Goal: Information Seeking & Learning: Learn about a topic

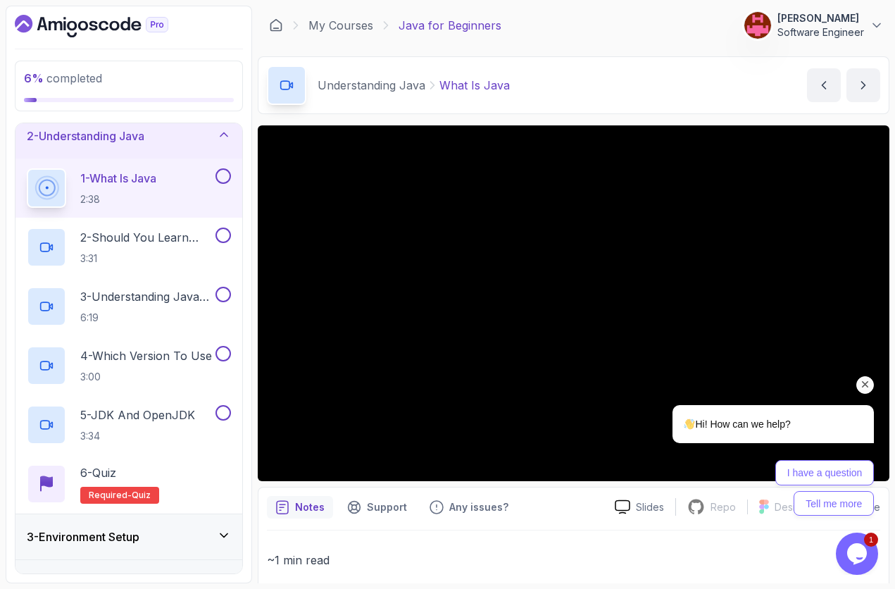
click at [863, 383] on icon "Chat attention grabber" at bounding box center [865, 384] width 13 height 13
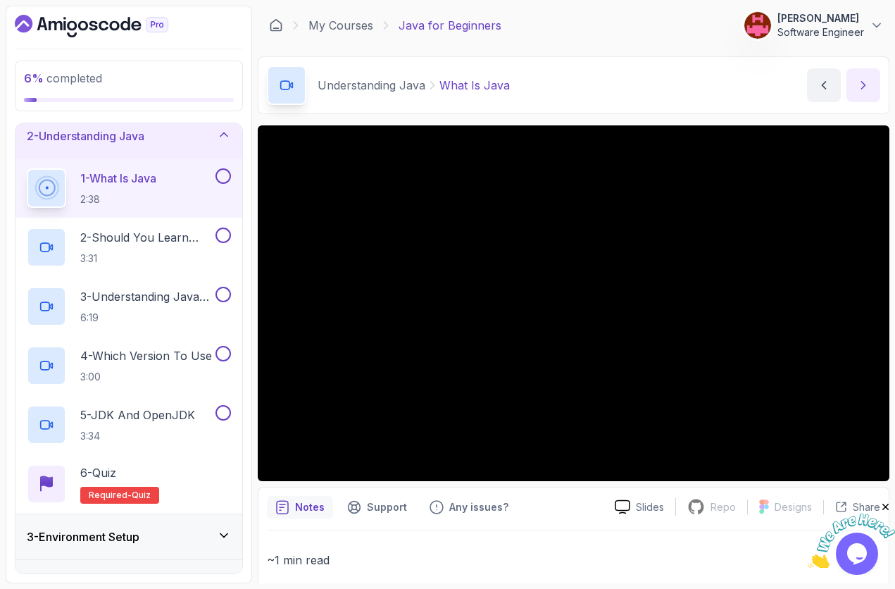
click at [852, 97] on button "next content" at bounding box center [864, 85] width 34 height 34
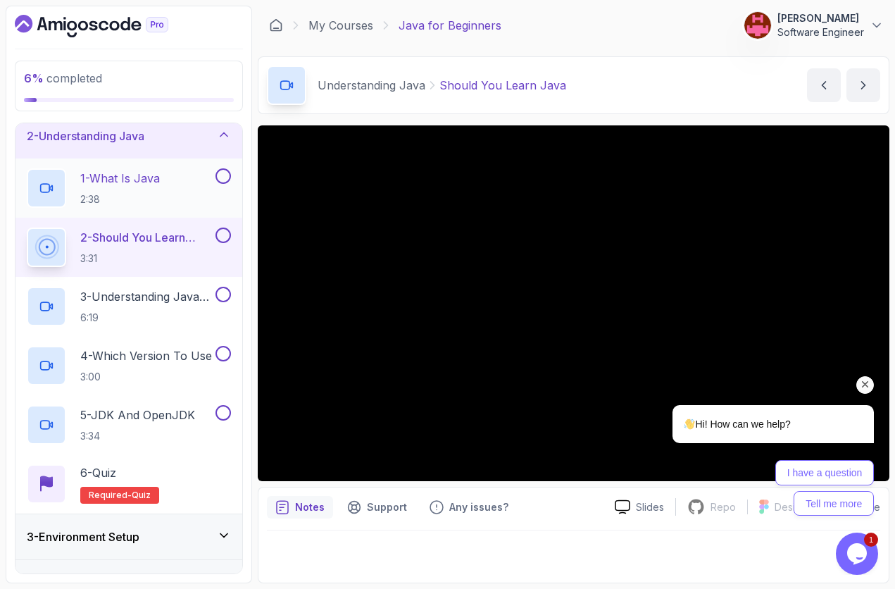
click at [223, 179] on button at bounding box center [223, 175] width 15 height 15
click at [869, 383] on icon "Chat attention grabber" at bounding box center [865, 384] width 13 height 13
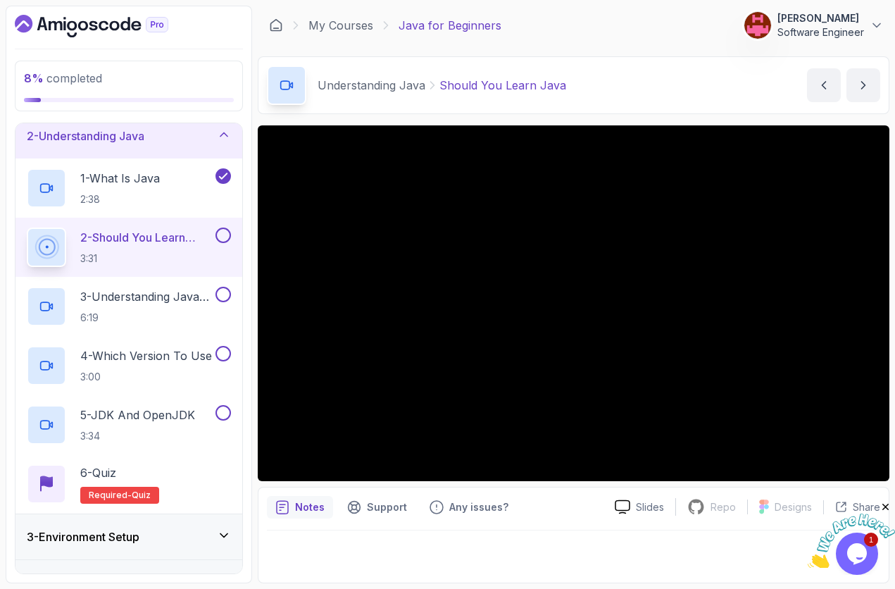
click at [161, 240] on p "2 - Should You Learn Java" at bounding box center [146, 237] width 132 height 17
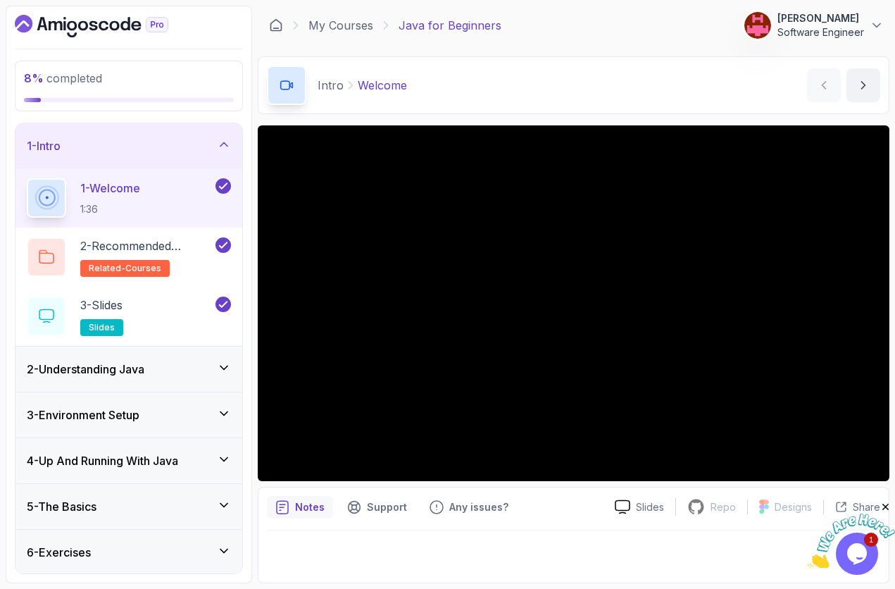
click at [177, 376] on div "2 - Understanding Java" at bounding box center [129, 369] width 204 height 17
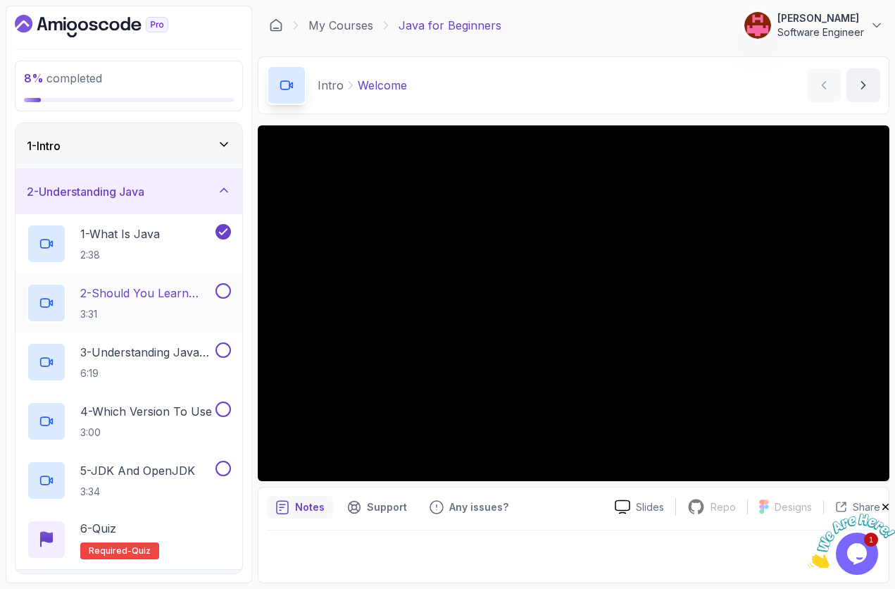
click at [168, 309] on p "3:31" at bounding box center [146, 314] width 132 height 14
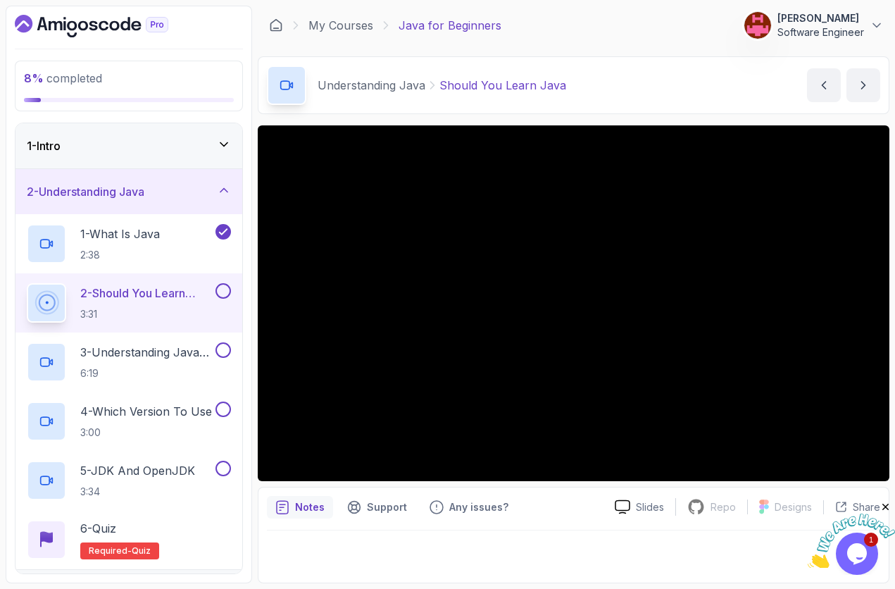
click at [887, 508] on icon "Close" at bounding box center [886, 507] width 13 height 13
click at [142, 361] on h2 "3 - Understanding Java Versions 6:19" at bounding box center [146, 362] width 132 height 37
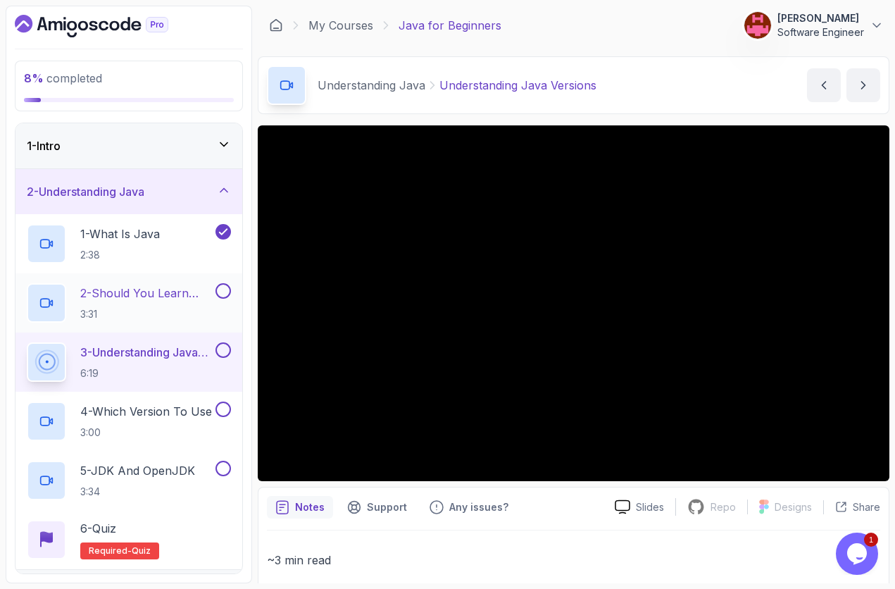
click at [161, 303] on h2 "2 - Should You Learn Java 3:31" at bounding box center [146, 303] width 132 height 37
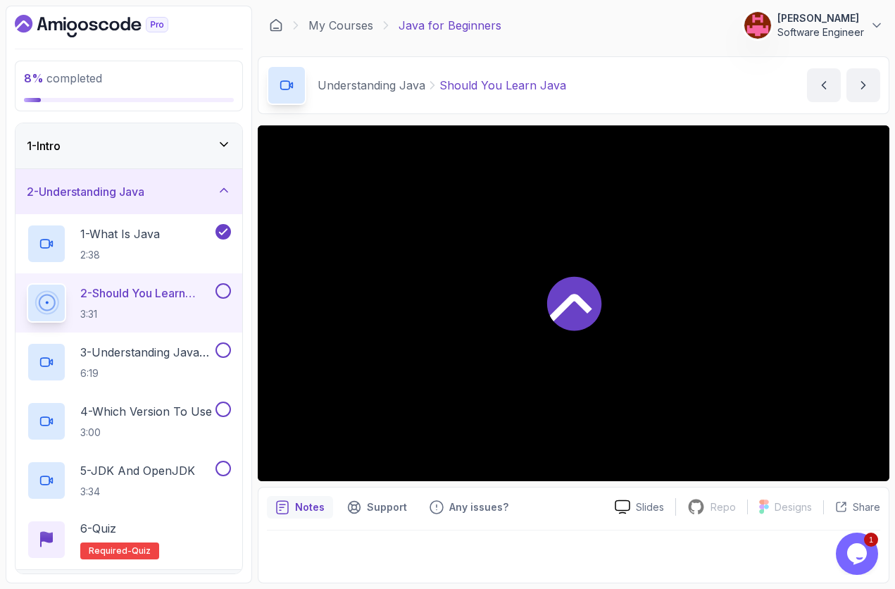
click at [139, 287] on p "2 - Should You Learn Java" at bounding box center [146, 293] width 132 height 17
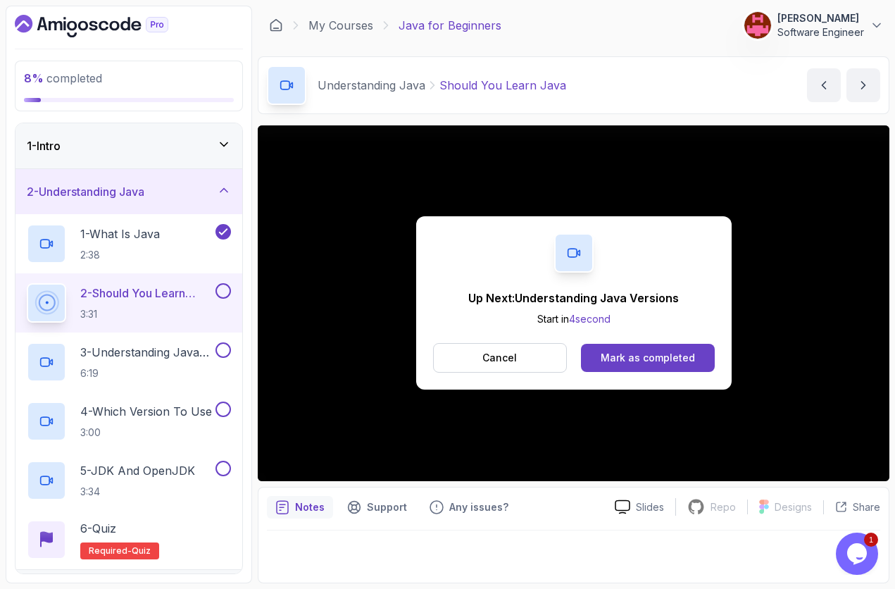
click at [223, 290] on button at bounding box center [223, 290] width 15 height 15
click at [163, 366] on h2 "3 - Understanding Java Versions 6:19" at bounding box center [146, 362] width 132 height 37
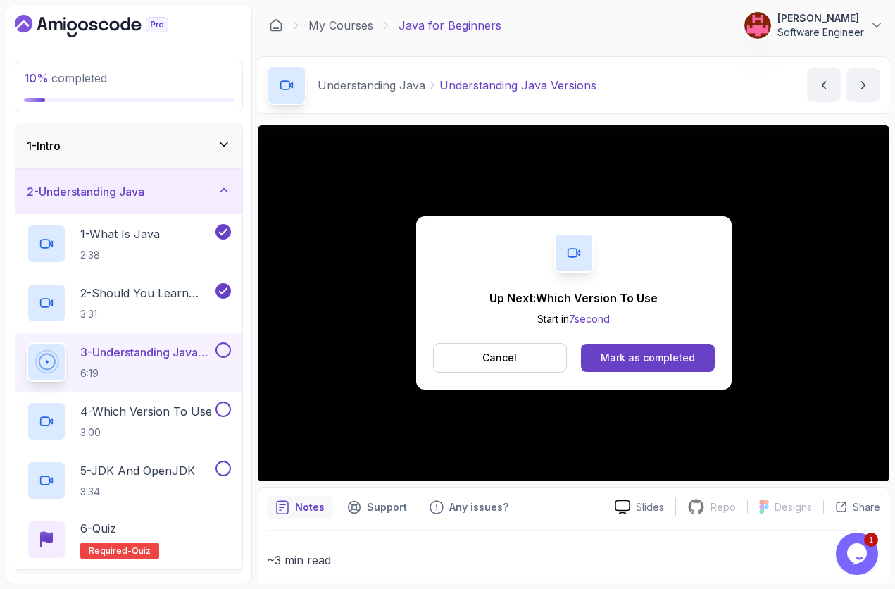
click at [222, 349] on button at bounding box center [223, 349] width 15 height 15
click at [156, 430] on p "3:00" at bounding box center [146, 433] width 132 height 14
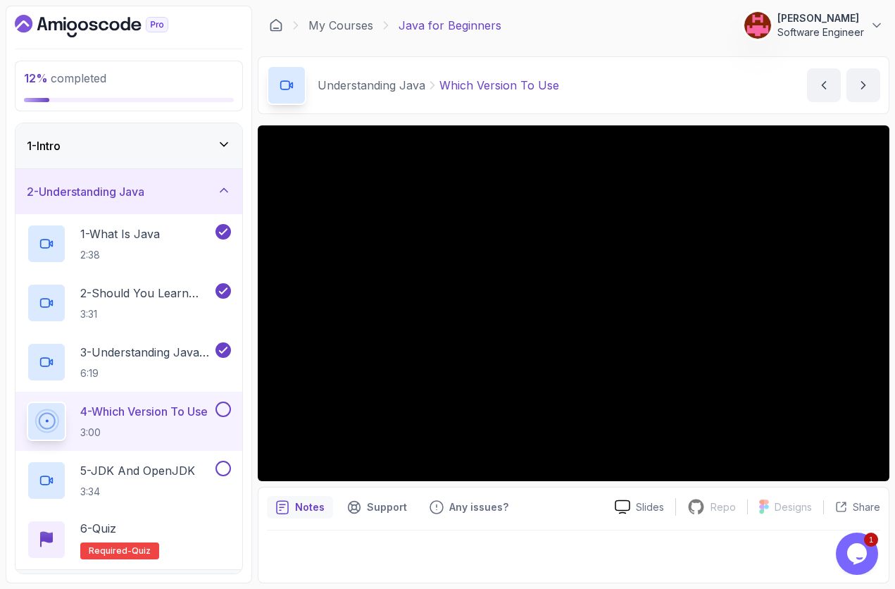
click at [223, 410] on button at bounding box center [223, 409] width 15 height 15
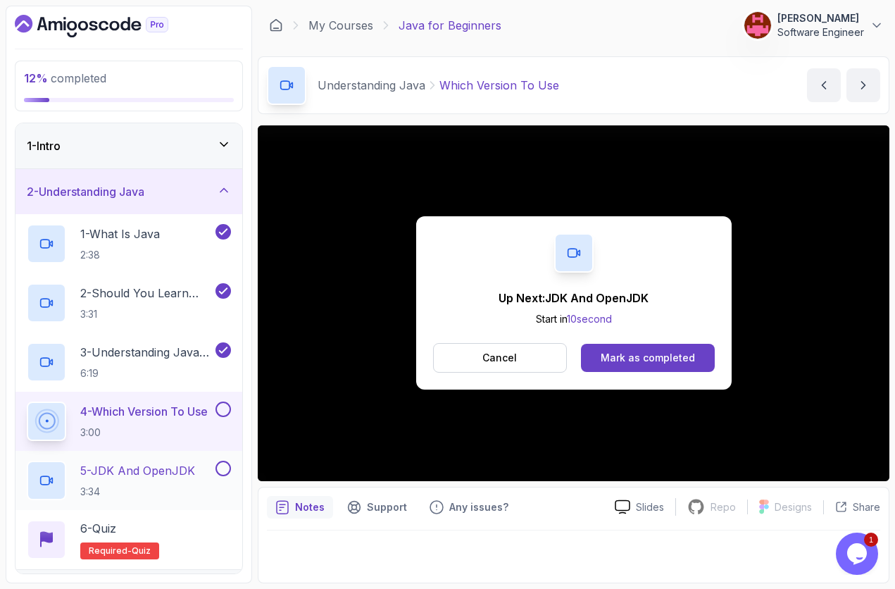
click at [166, 462] on p "5 - JDK And OpenJDK" at bounding box center [137, 470] width 115 height 17
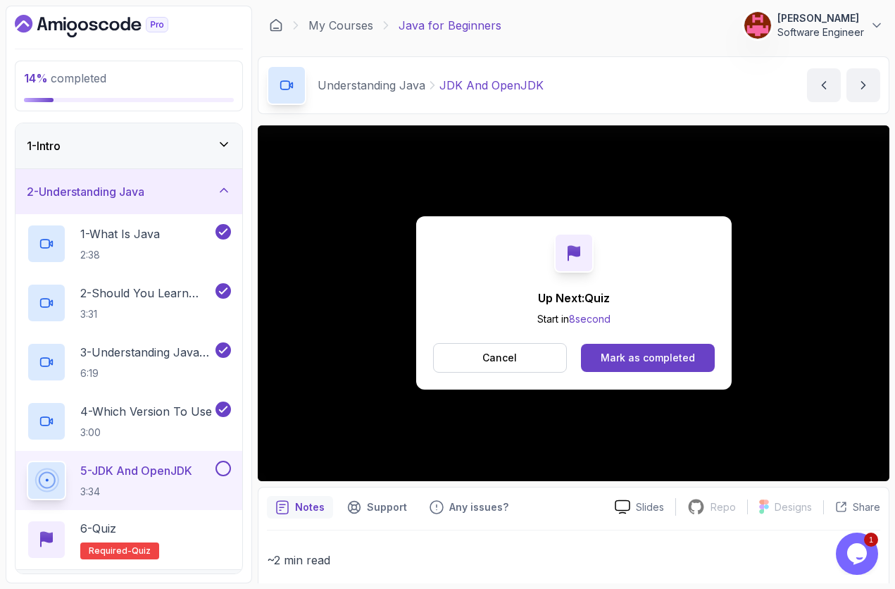
click at [228, 466] on button at bounding box center [223, 468] width 15 height 15
click at [199, 534] on div "6 - Quiz Required- quiz" at bounding box center [129, 539] width 204 height 39
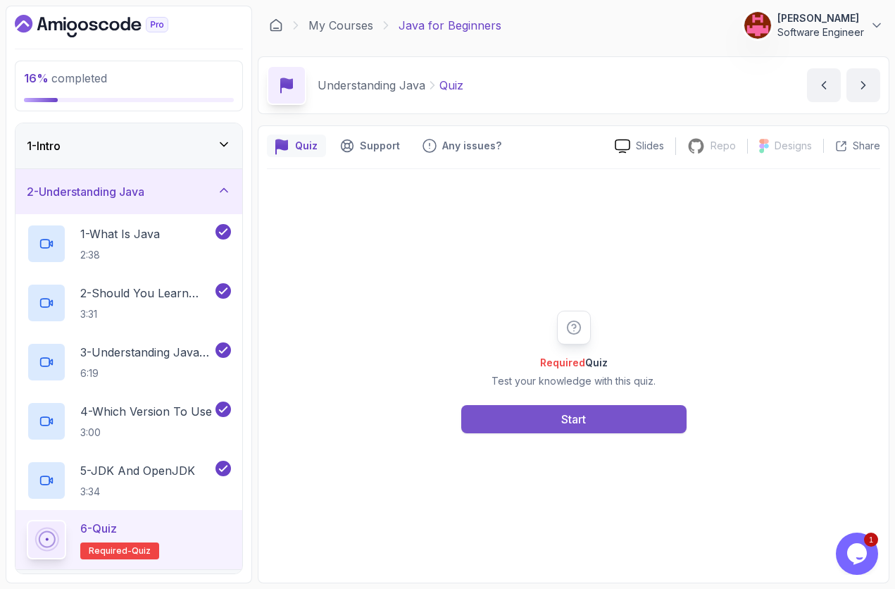
click at [550, 413] on button "Start" at bounding box center [573, 419] width 225 height 28
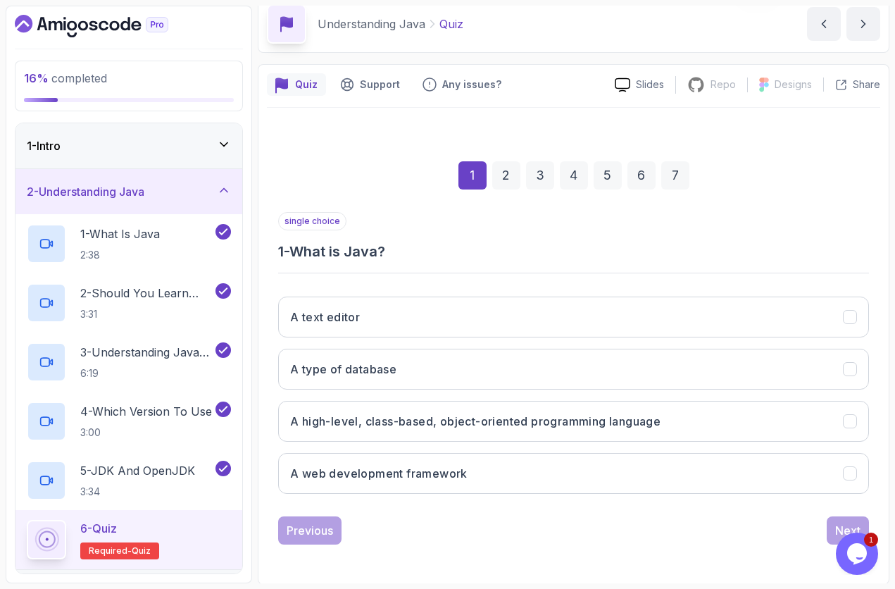
scroll to position [63, 0]
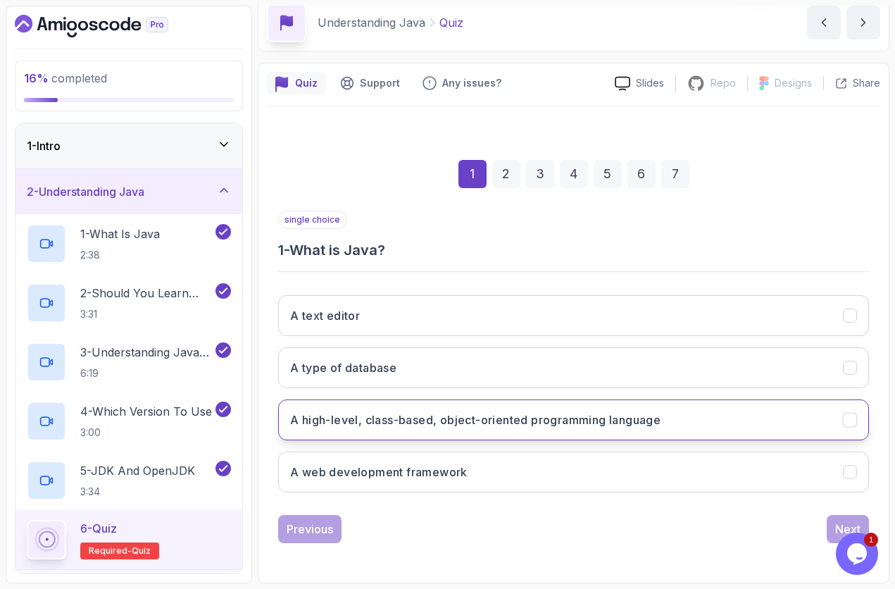
click at [487, 427] on h3 "A high-level, class-based, object-oriented programming language" at bounding box center [475, 419] width 371 height 17
click at [845, 516] on button "Next" at bounding box center [848, 529] width 42 height 28
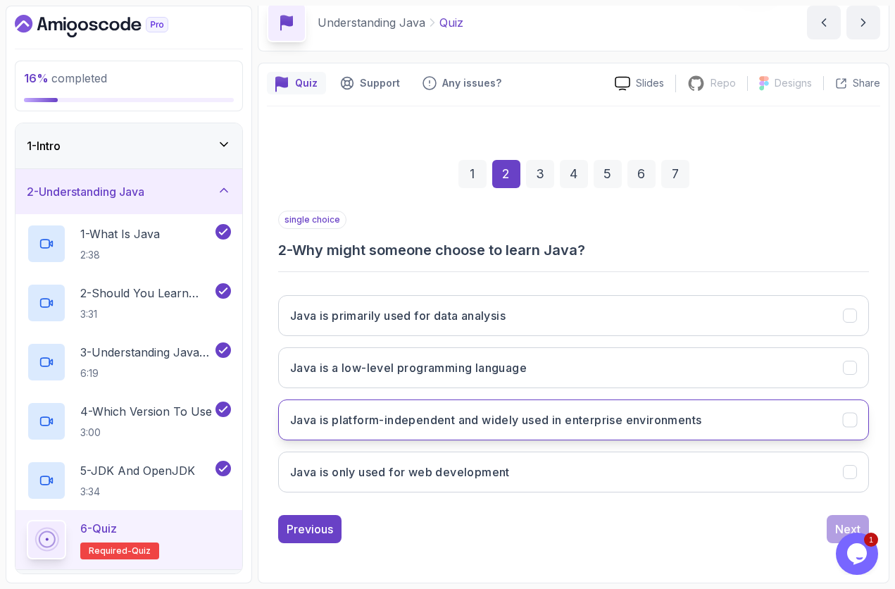
click at [464, 422] on h3 "Java is platform-independent and widely used in enterprise environments" at bounding box center [495, 419] width 411 height 17
click at [836, 528] on button "Next" at bounding box center [848, 529] width 42 height 28
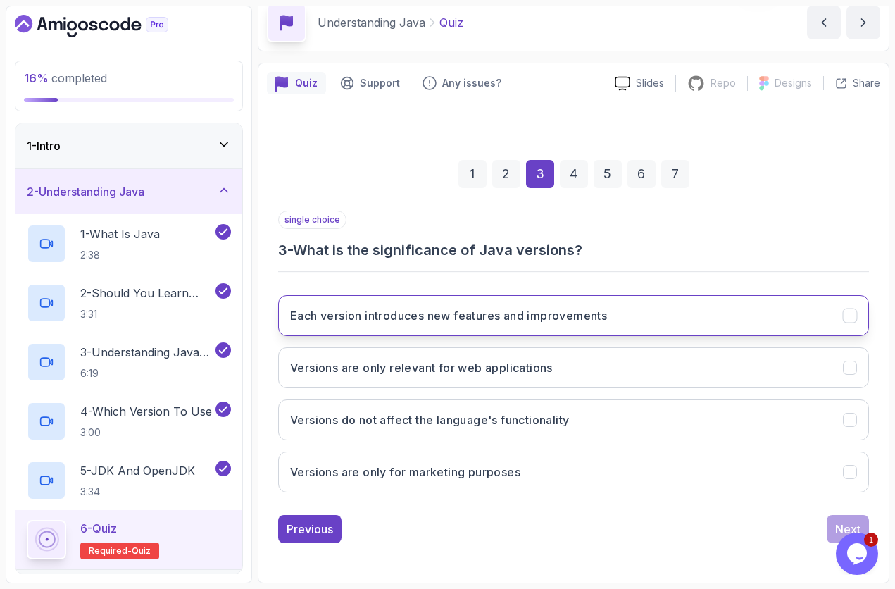
click at [388, 325] on button "Each version introduces new features and improvements" at bounding box center [573, 315] width 591 height 41
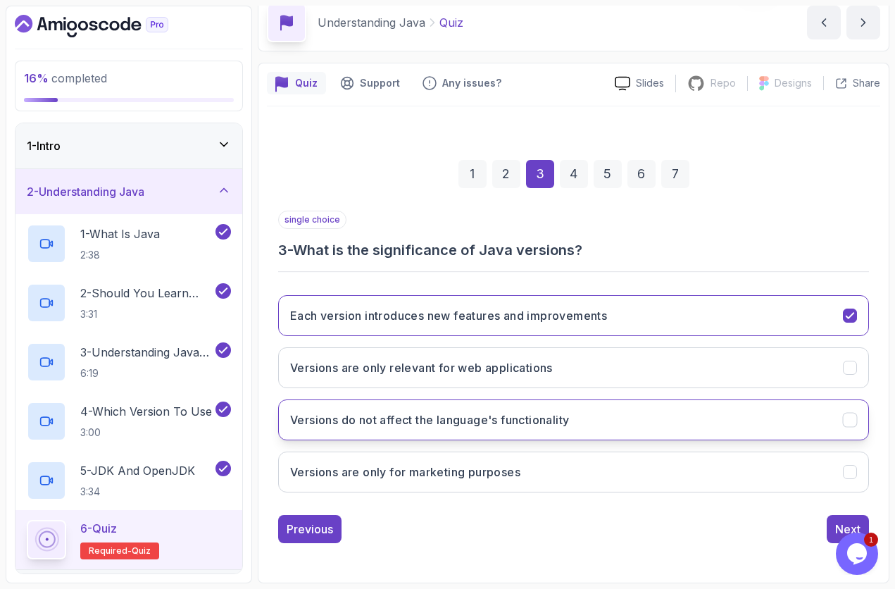
click at [295, 423] on h3 "Versions do not affect the language's functionality" at bounding box center [429, 419] width 279 height 17
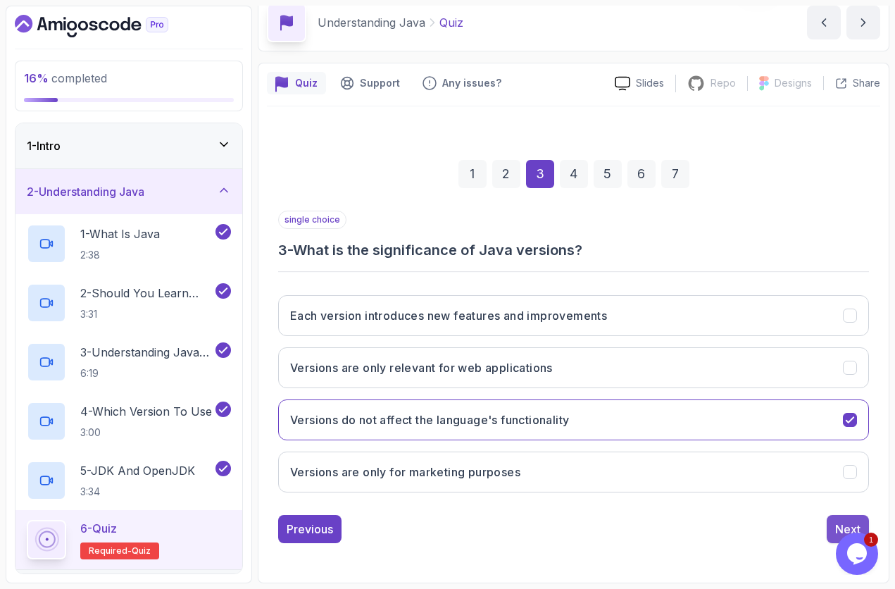
click at [837, 523] on div "Next" at bounding box center [848, 529] width 25 height 17
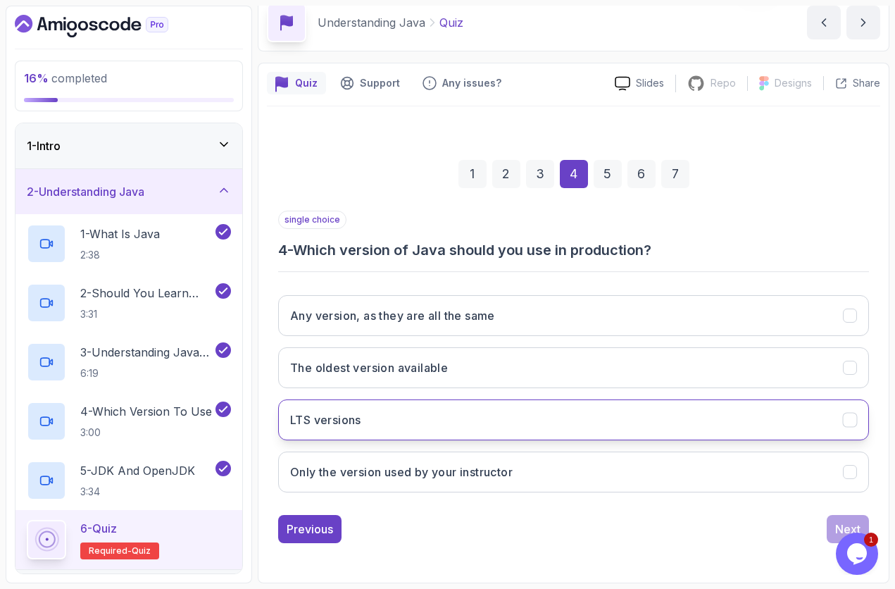
click at [347, 416] on h3 "LTS versions" at bounding box center [325, 419] width 71 height 17
click at [843, 525] on div "Next" at bounding box center [848, 529] width 25 height 17
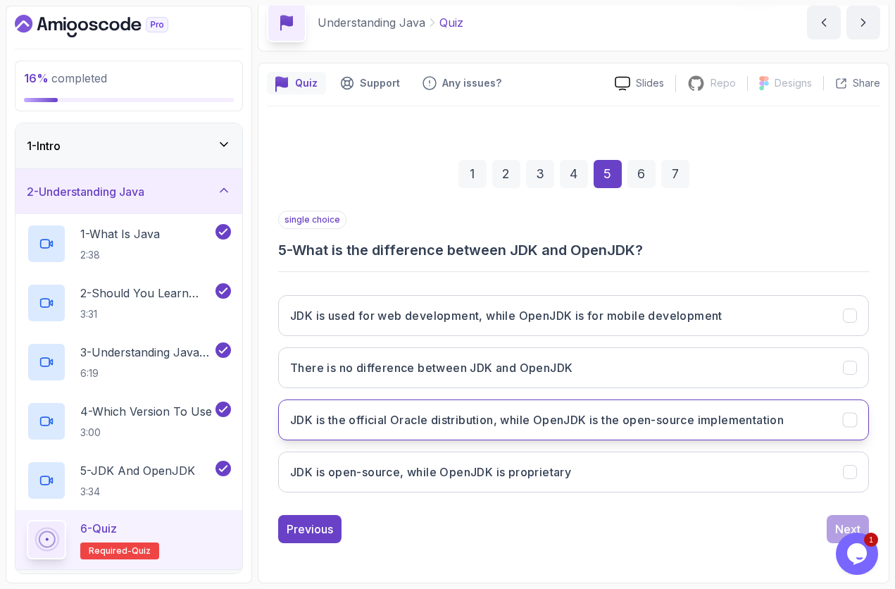
click at [435, 421] on h3 "JDK is the official Oracle distribution, while OpenJDK is the open-source imple…" at bounding box center [537, 419] width 494 height 17
click at [843, 523] on div "Next" at bounding box center [848, 529] width 25 height 17
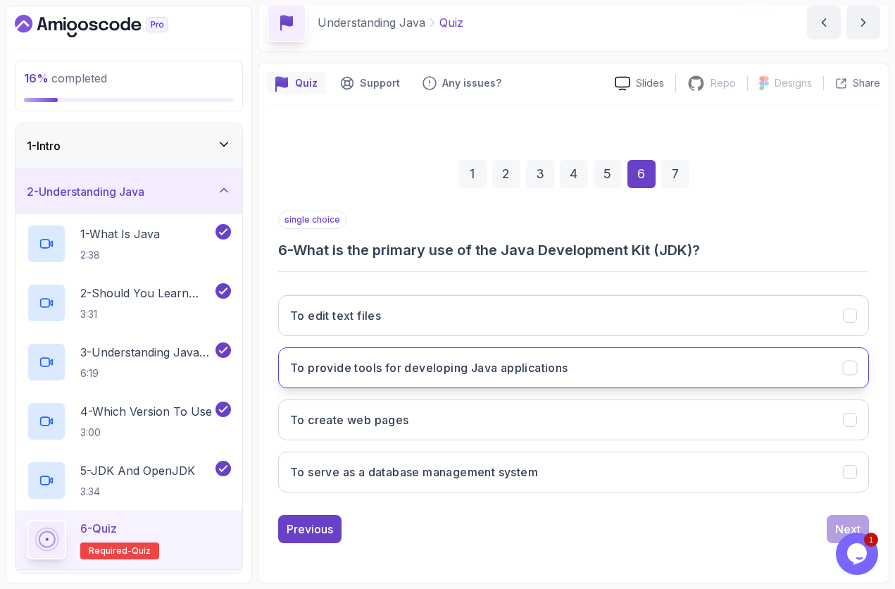
click at [338, 369] on h3 "To provide tools for developing Java applications" at bounding box center [429, 367] width 278 height 17
click at [858, 522] on div "Next" at bounding box center [848, 529] width 25 height 17
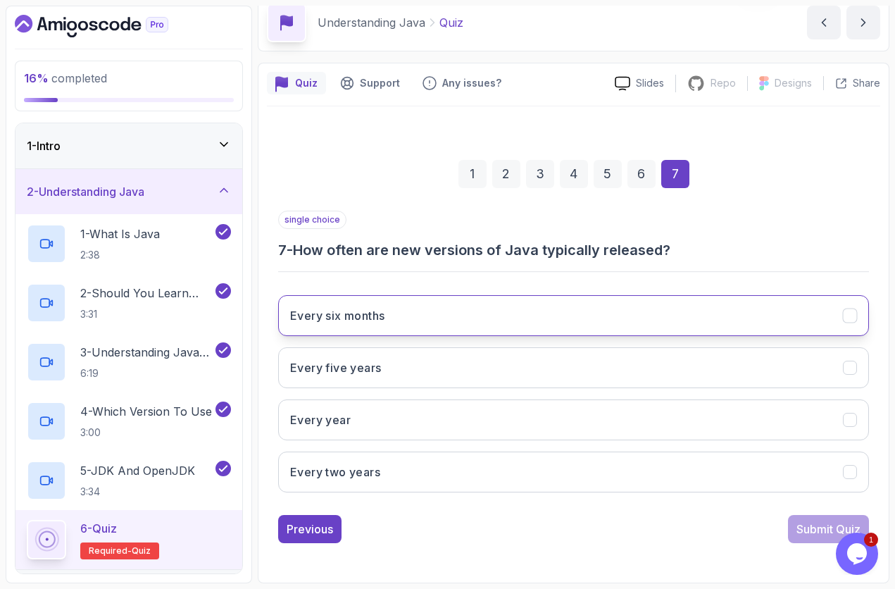
click at [404, 321] on button "Every six months" at bounding box center [573, 315] width 591 height 41
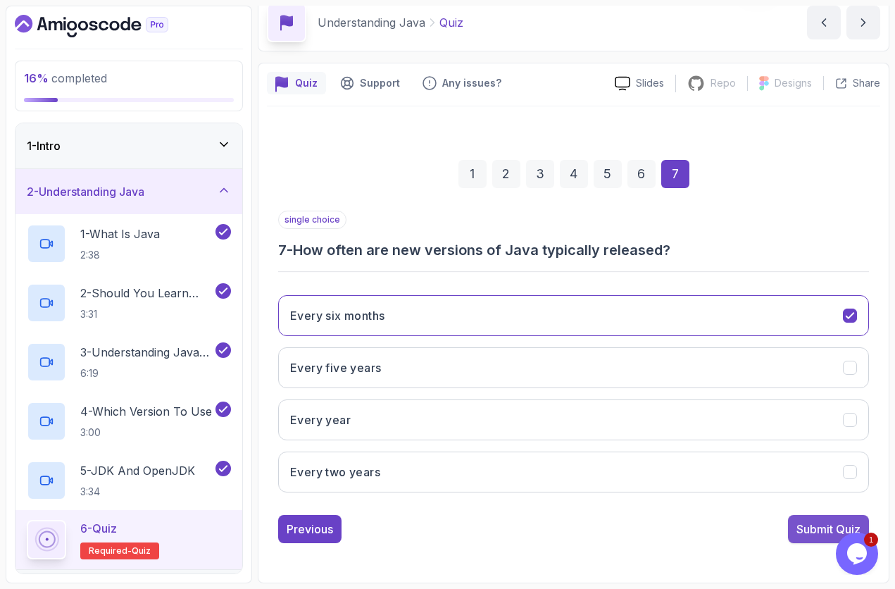
click at [820, 522] on div "Submit Quiz" at bounding box center [829, 529] width 64 height 17
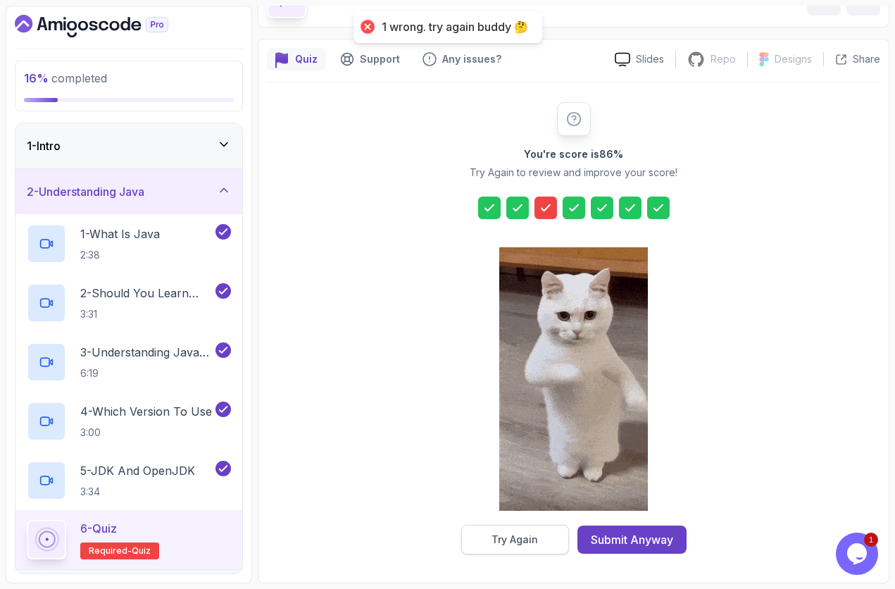
click at [525, 535] on div "Try Again" at bounding box center [515, 540] width 46 height 14
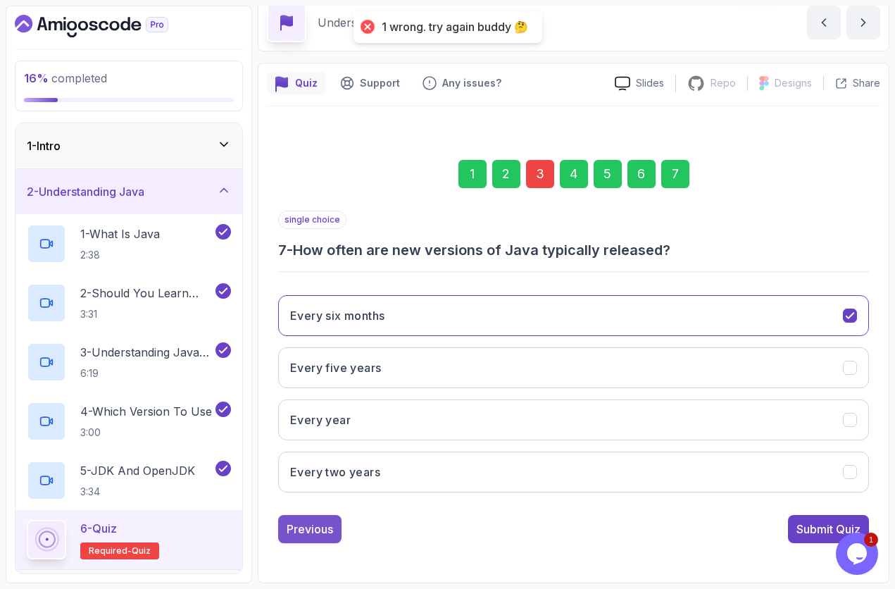
click at [317, 528] on div "Previous" at bounding box center [310, 529] width 46 height 17
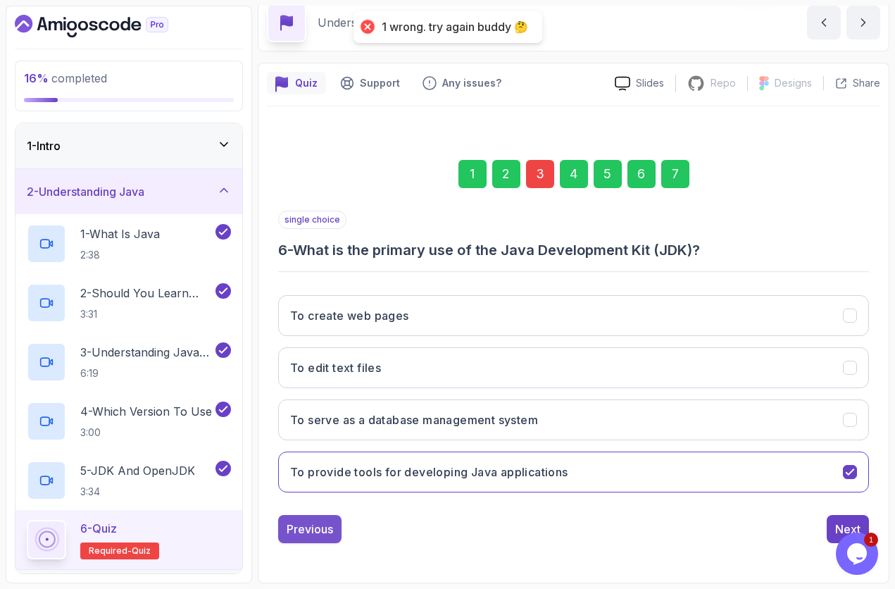
click at [317, 531] on div "Previous" at bounding box center [310, 529] width 46 height 17
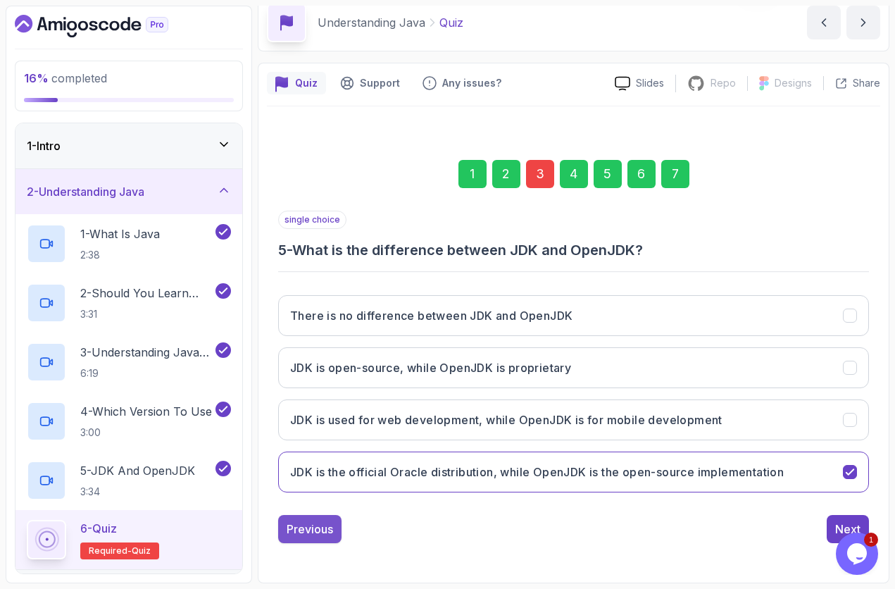
click at [318, 531] on div "Previous" at bounding box center [310, 529] width 46 height 17
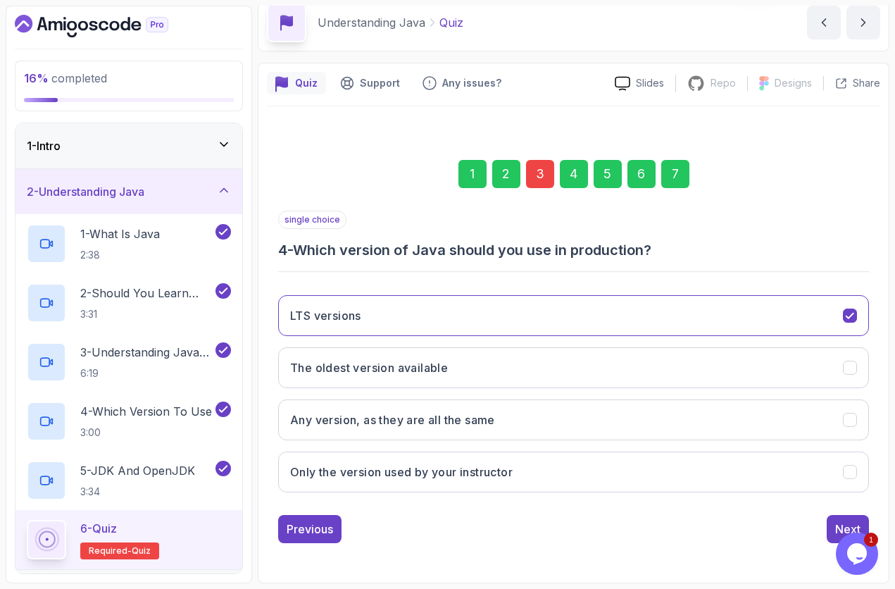
click at [318, 531] on div "Previous" at bounding box center [310, 529] width 46 height 17
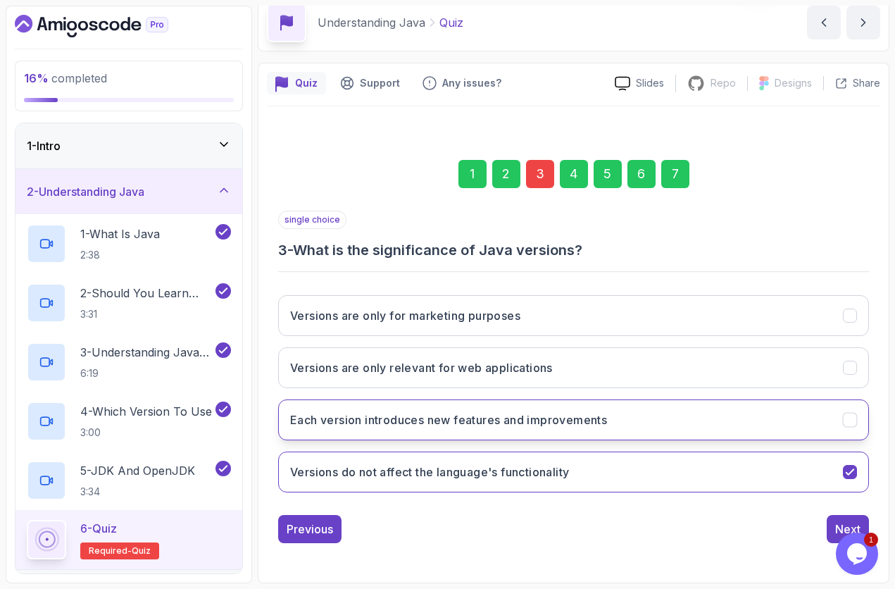
click at [558, 413] on h3 "Each version introduces new features and improvements" at bounding box center [448, 419] width 317 height 17
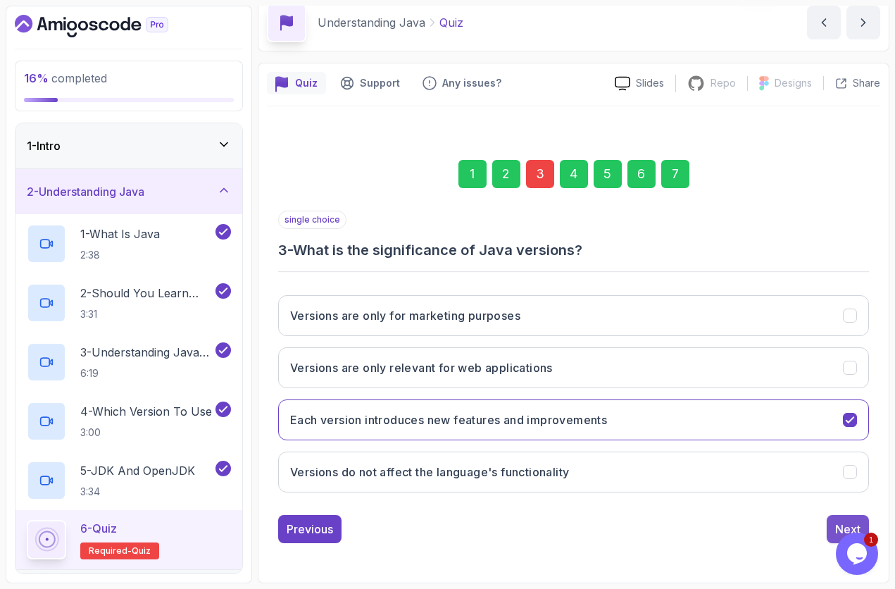
click at [847, 523] on div "Next" at bounding box center [848, 529] width 25 height 17
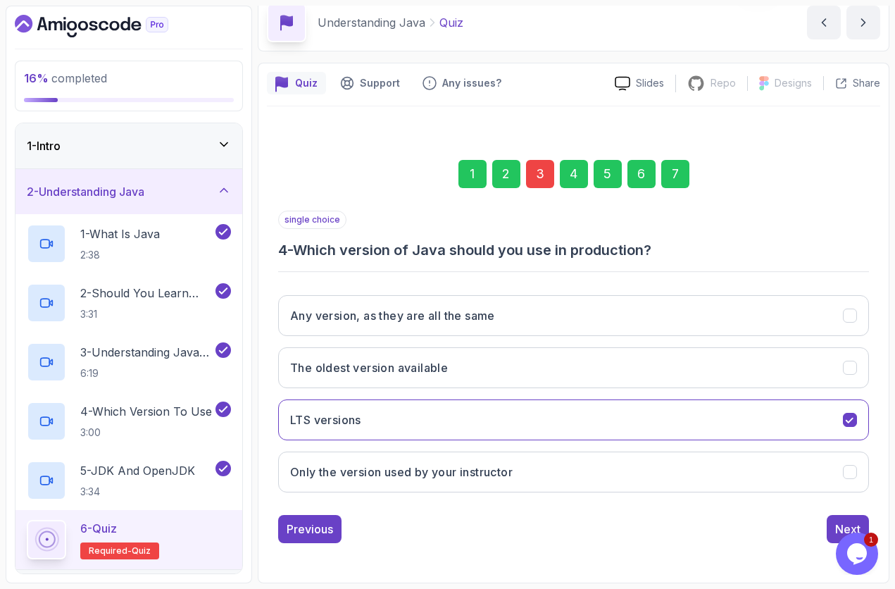
click at [847, 523] on div "Next" at bounding box center [848, 529] width 25 height 17
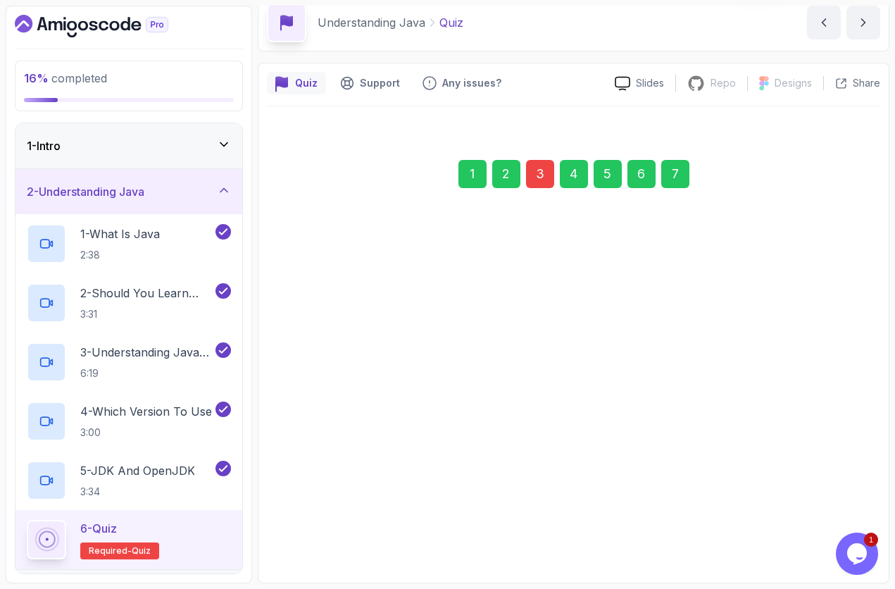
click at [847, 523] on div "Next" at bounding box center [848, 529] width 25 height 17
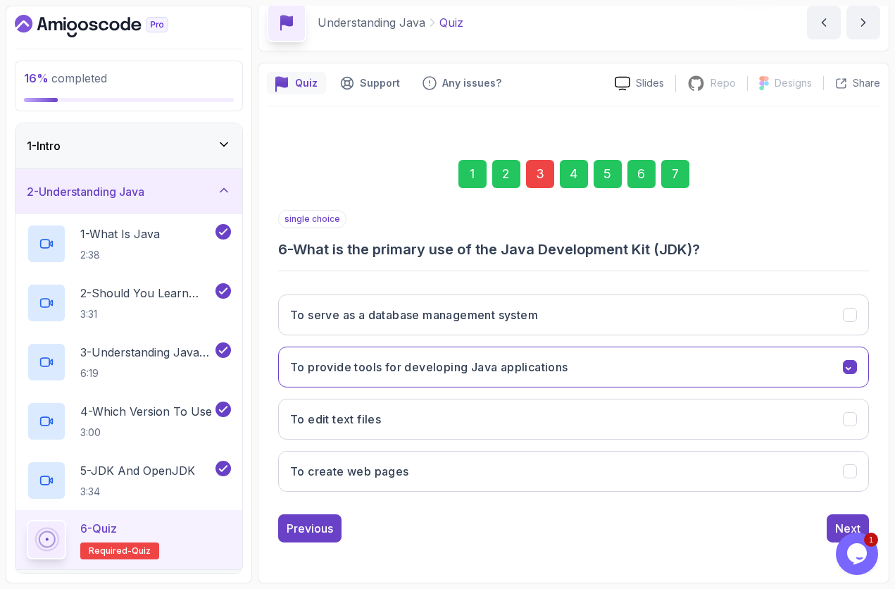
click at [847, 523] on div "Next" at bounding box center [848, 528] width 25 height 17
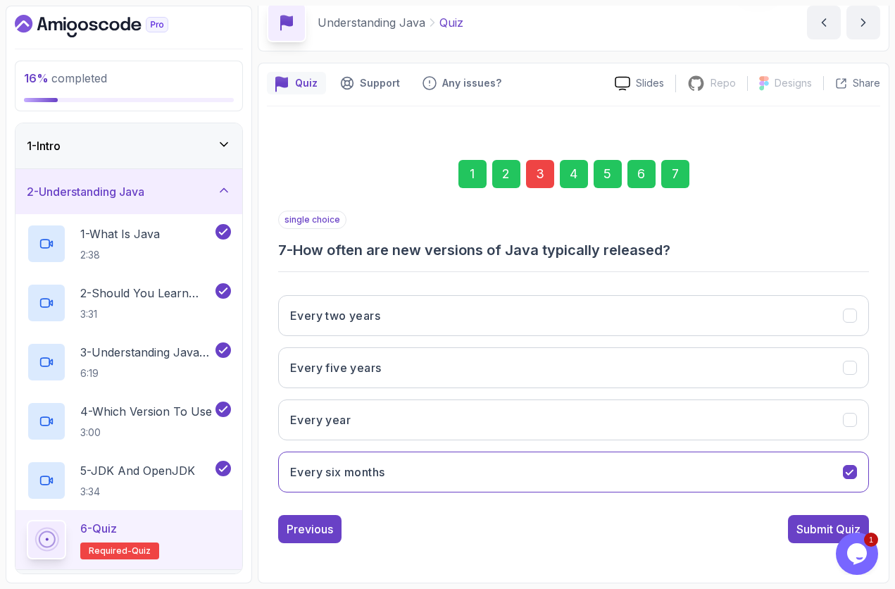
click at [847, 523] on div "Submit Quiz" at bounding box center [829, 529] width 64 height 17
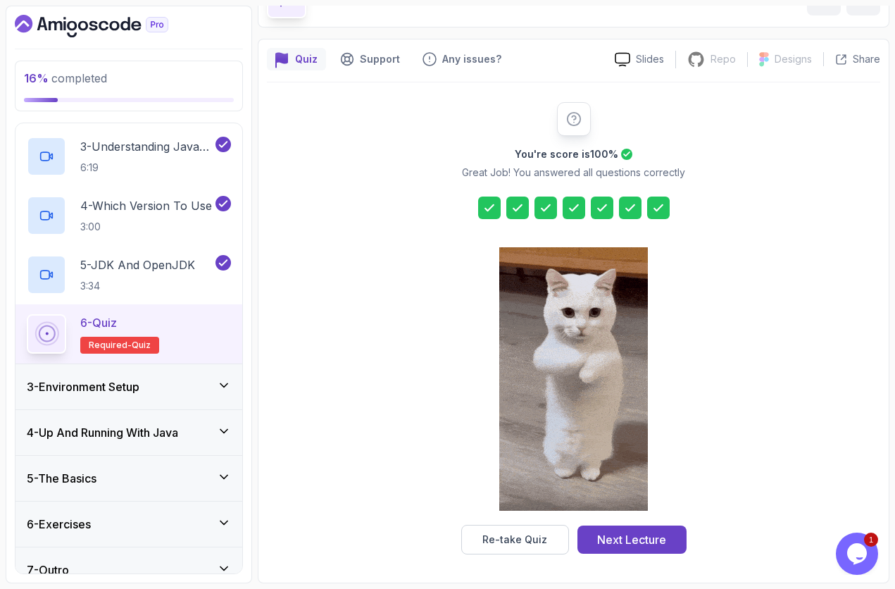
scroll to position [225, 0]
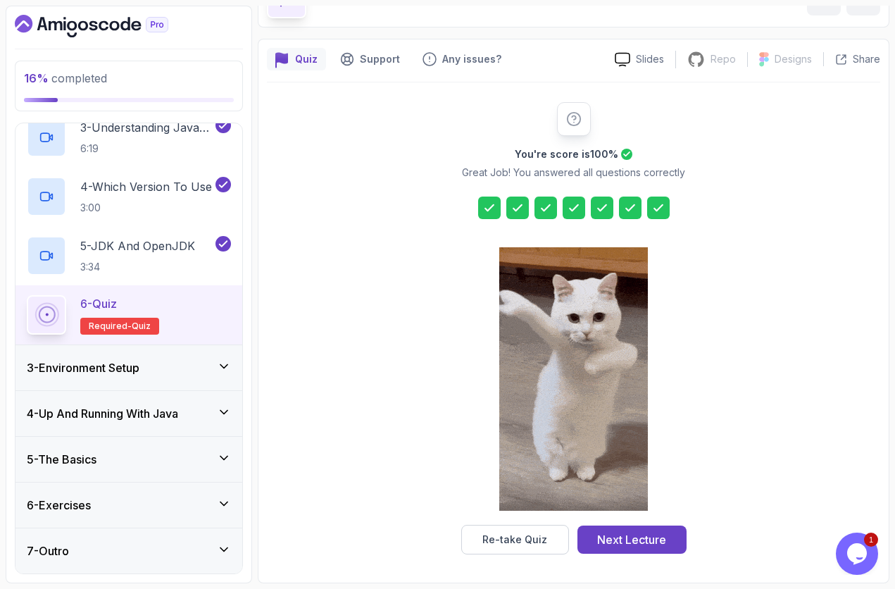
click at [633, 535] on div "Next Lecture" at bounding box center [631, 539] width 69 height 17
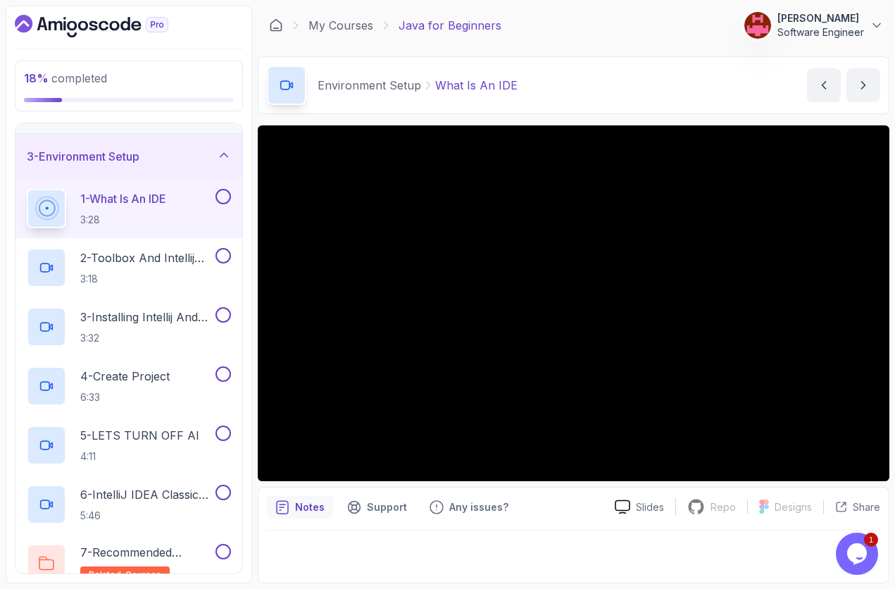
scroll to position [85, 0]
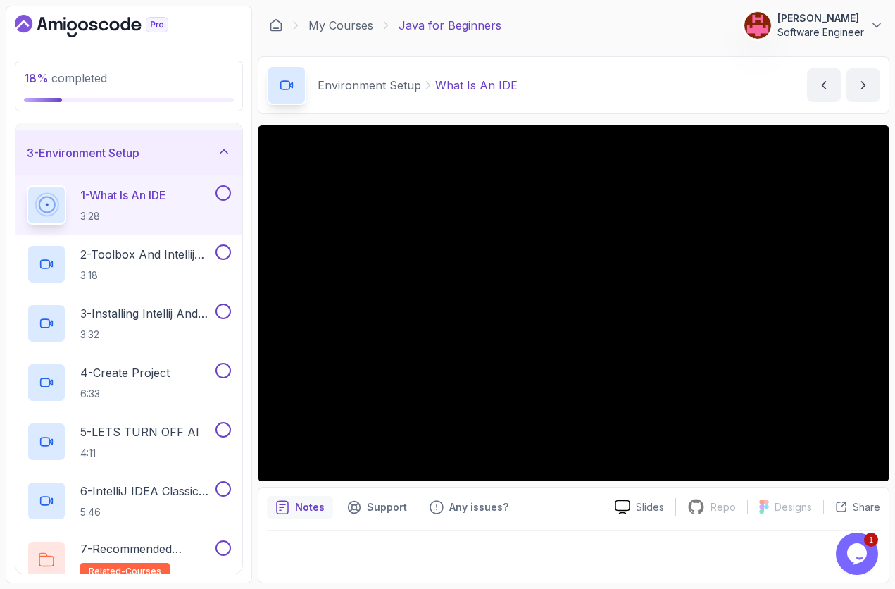
click at [230, 191] on button at bounding box center [223, 192] width 15 height 15
click at [158, 255] on p "2 - Toolbox And Intellij IDEA" at bounding box center [146, 254] width 132 height 17
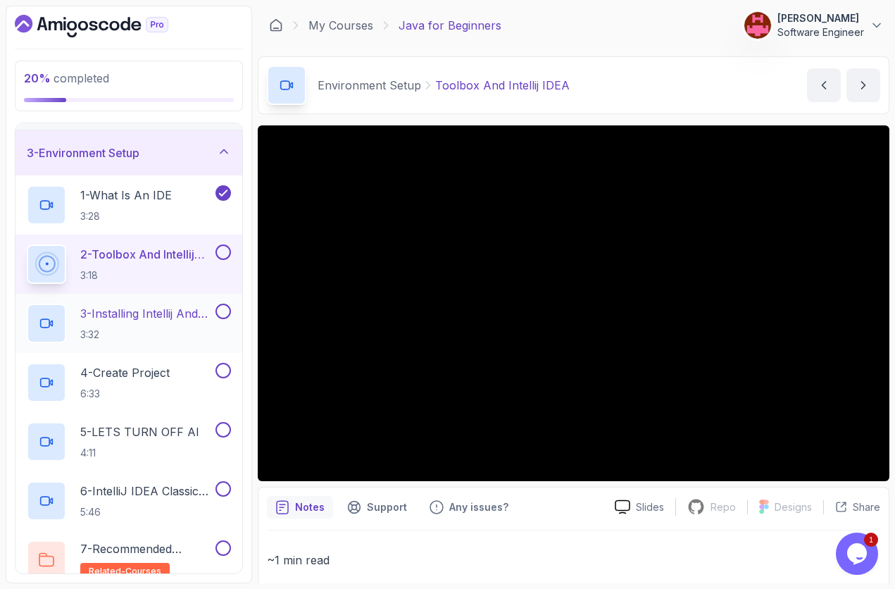
click at [137, 318] on p "3 - Installing Intellij And Toolbox Configuration" at bounding box center [146, 313] width 132 height 17
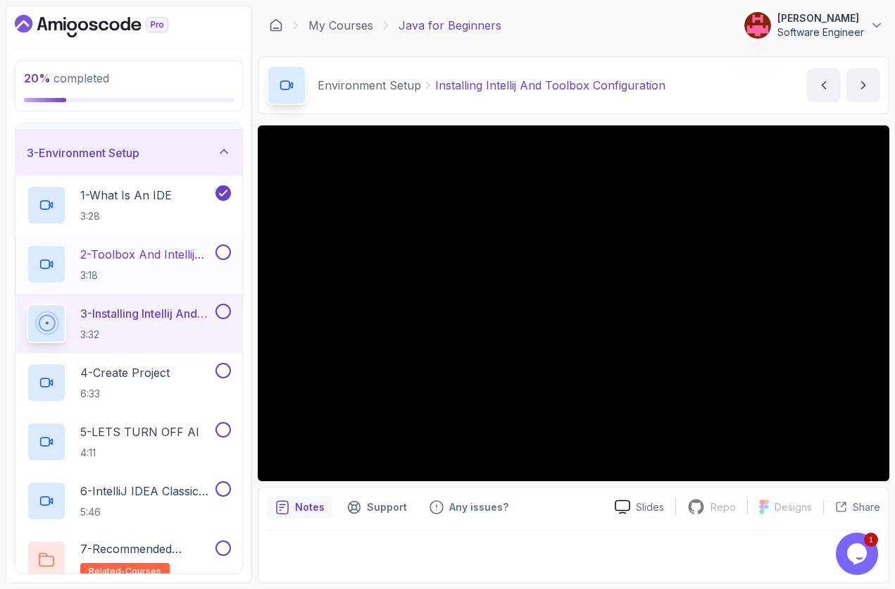
click at [223, 258] on button at bounding box center [223, 251] width 15 height 15
click at [224, 313] on button at bounding box center [223, 311] width 15 height 15
click at [166, 381] on h2 "4 - Create Project 6:33" at bounding box center [124, 382] width 89 height 37
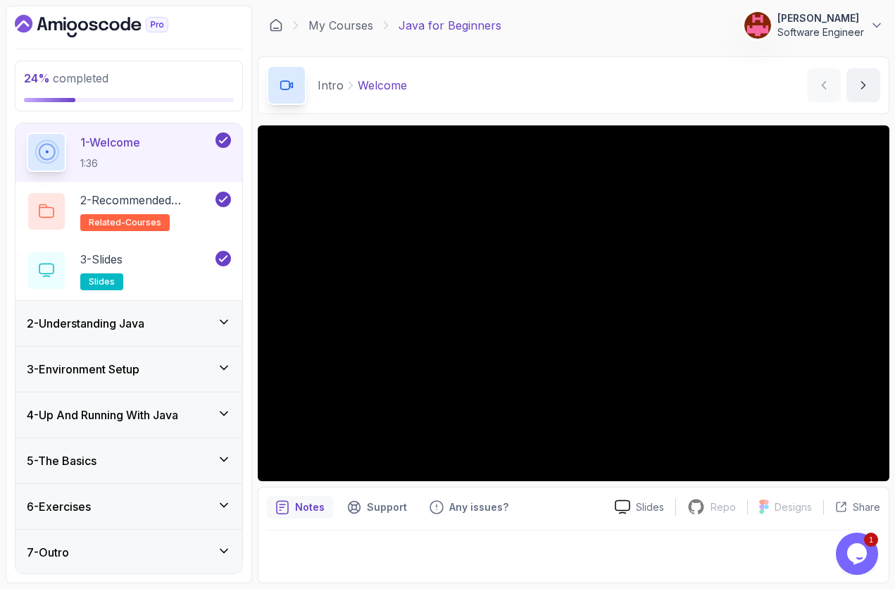
scroll to position [47, 0]
click at [139, 361] on h3 "3 - Environment Setup" at bounding box center [83, 367] width 113 height 17
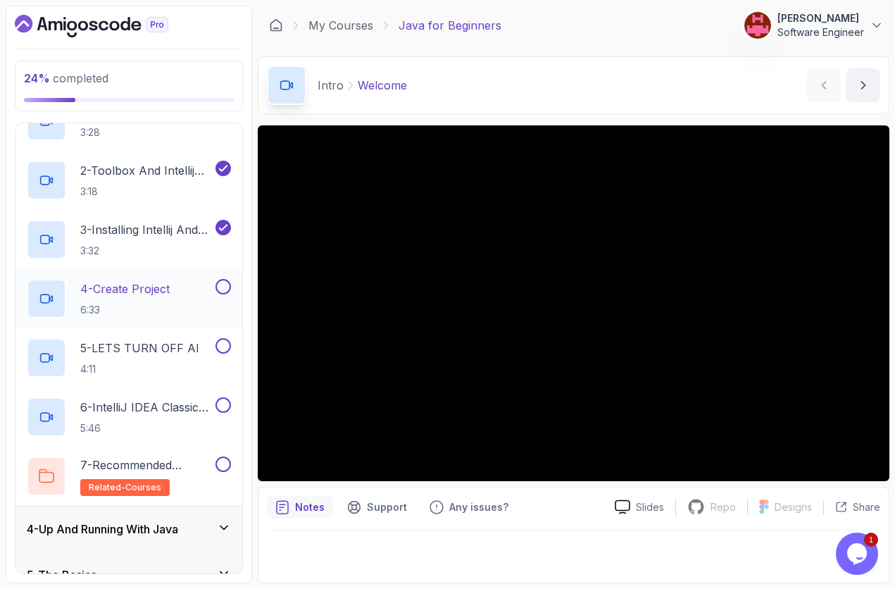
scroll to position [169, 0]
click at [140, 288] on p "4 - Create Project" at bounding box center [124, 288] width 89 height 17
